Goal: Task Accomplishment & Management: Manage account settings

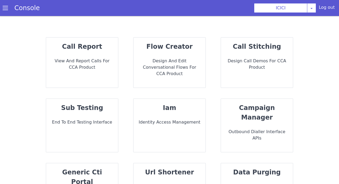
click at [7, 10] on span at bounding box center [5, 7] width 5 height 5
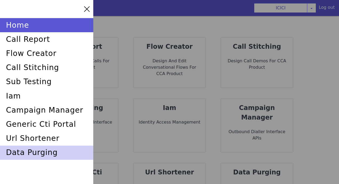
scroll to position [13, 0]
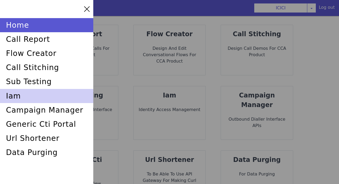
click at [32, 99] on div "iam" at bounding box center [46, 96] width 93 height 14
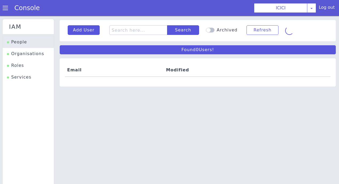
scroll to position [2, 0]
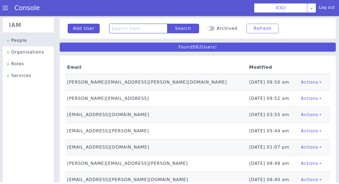
click at [136, 29] on input "text" at bounding box center [138, 29] width 58 height 10
type input "jithi"
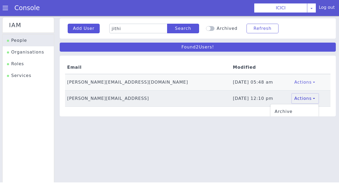
click at [295, 100] on link "Actions" at bounding box center [305, 99] width 26 height 10
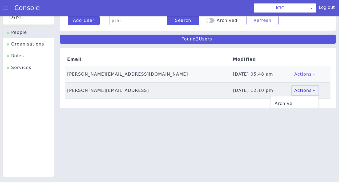
scroll to position [14, 0]
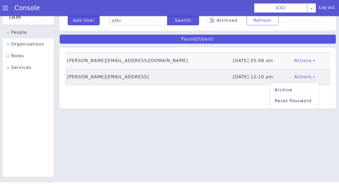
click at [284, 102] on li "Reset Password" at bounding box center [294, 101] width 44 height 6
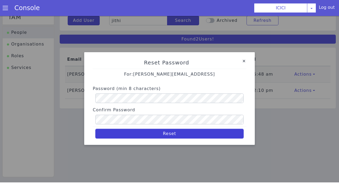
click at [181, 133] on button "Reset" at bounding box center [169, 134] width 148 height 10
